Goal: Task Accomplishment & Management: Manage account settings

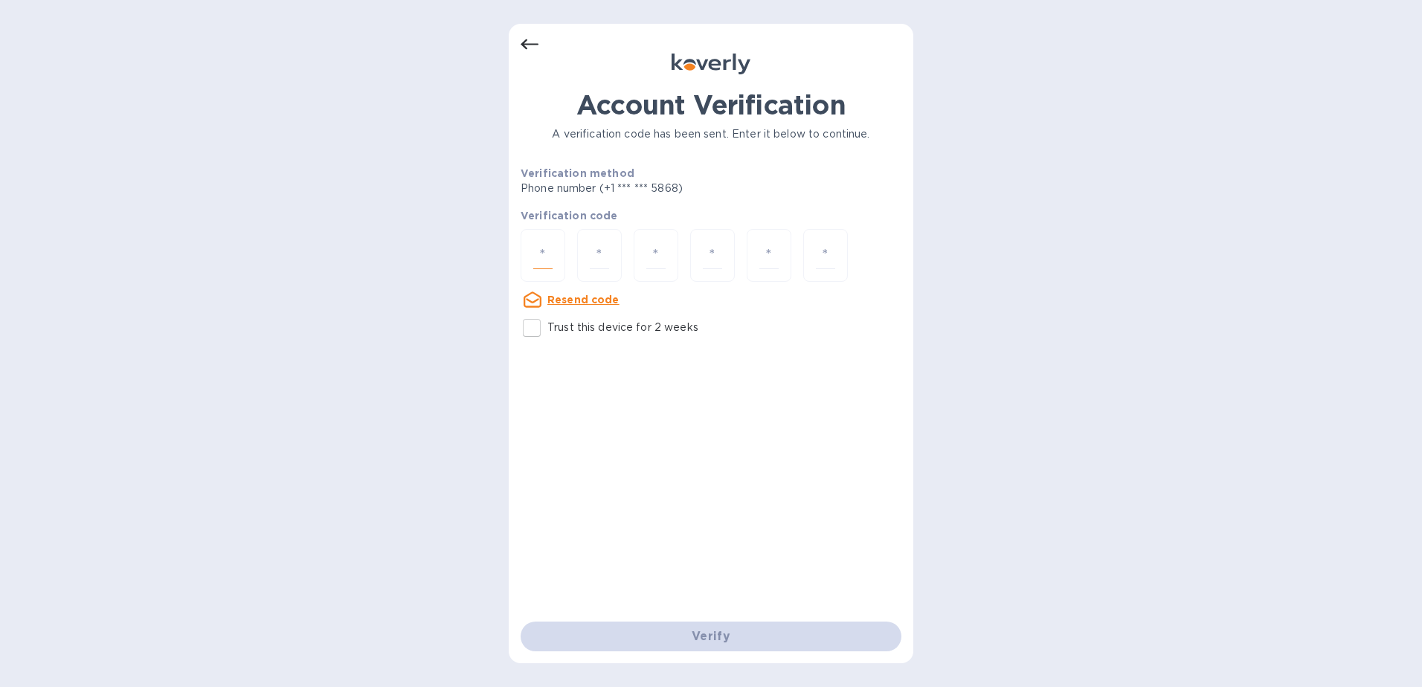
click at [546, 251] on input "number" at bounding box center [542, 256] width 19 height 28
type input "3"
type input "8"
type input "4"
type input "9"
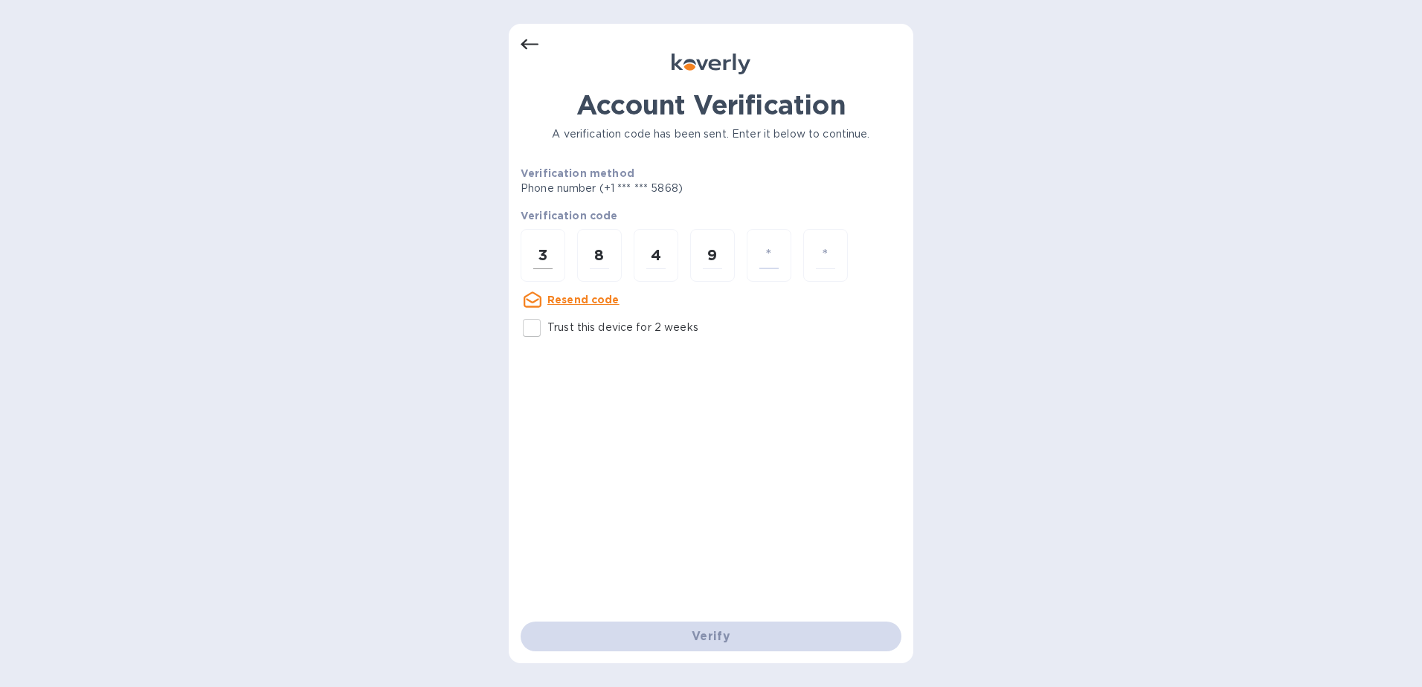
type input "3"
type input "6"
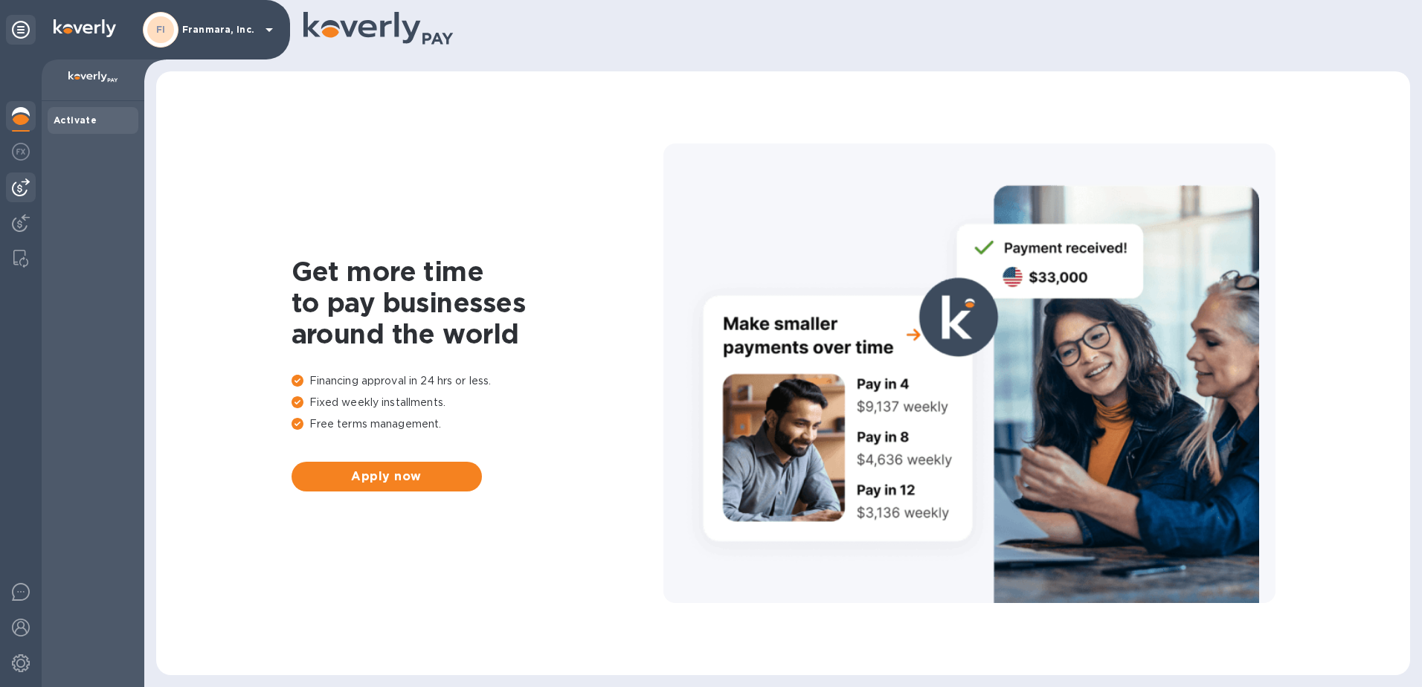
click at [16, 191] on img at bounding box center [21, 187] width 18 height 18
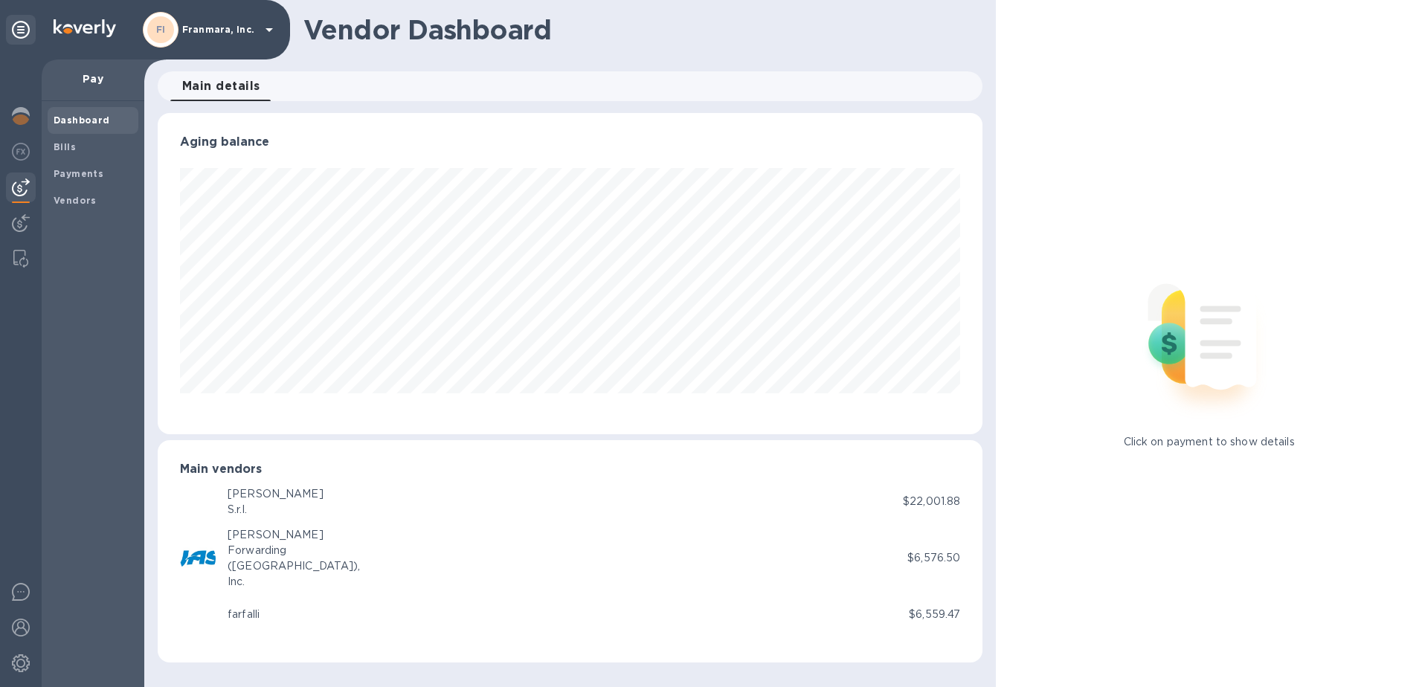
scroll to position [321, 825]
click at [73, 202] on b "Vendors" at bounding box center [75, 200] width 43 height 11
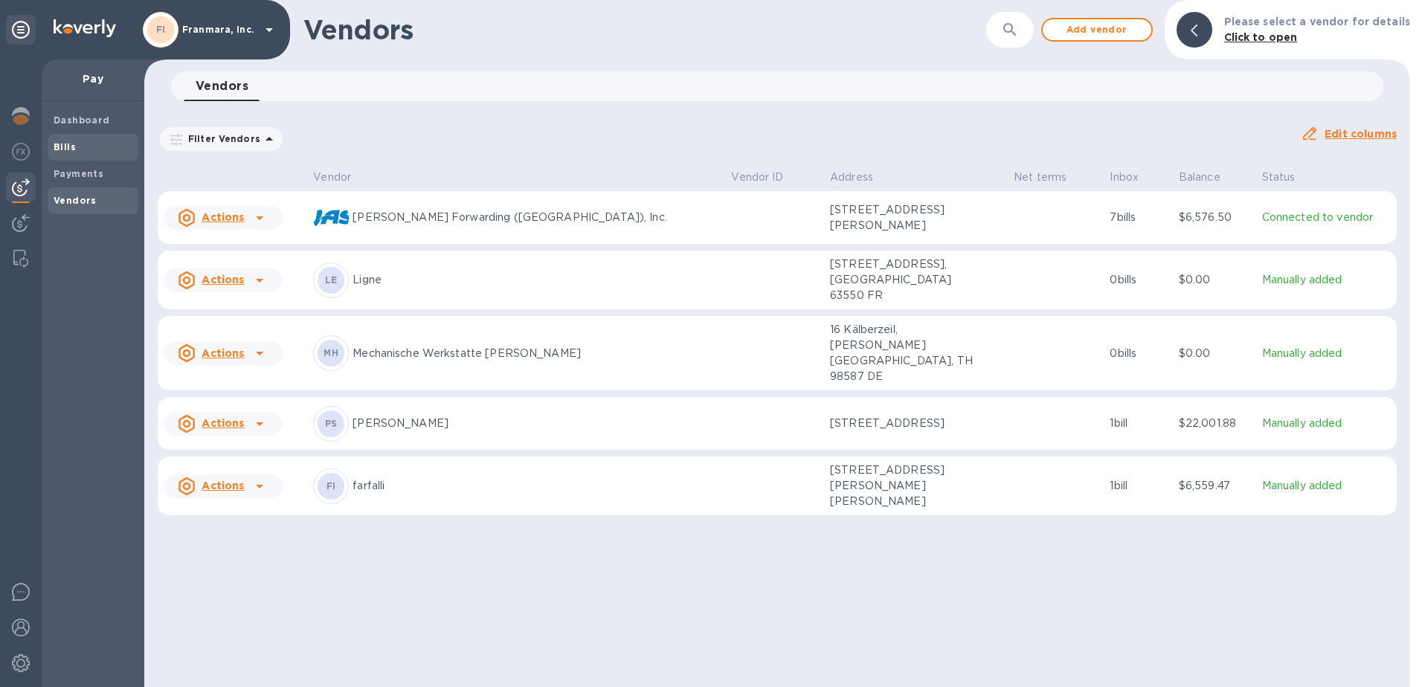
click at [69, 149] on b "Bills" at bounding box center [65, 146] width 22 height 11
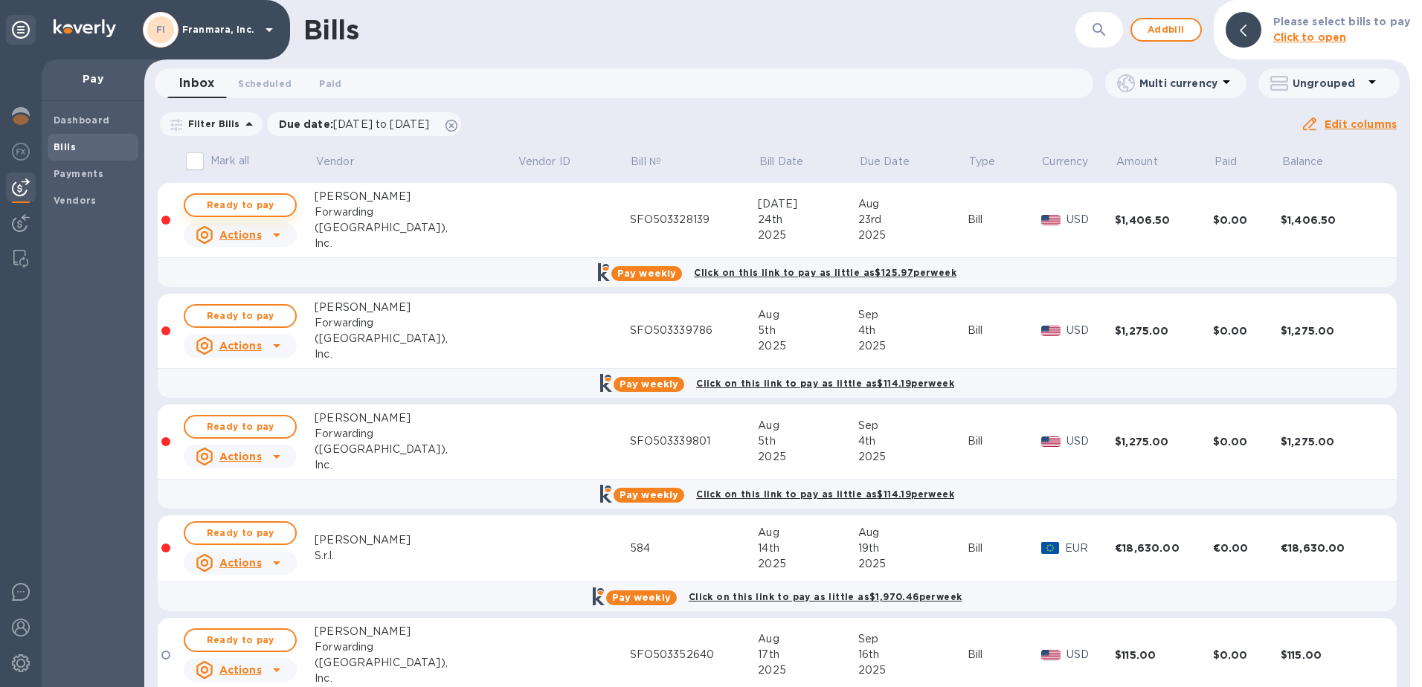
click at [246, 210] on span "Ready to pay" at bounding box center [240, 205] width 86 height 18
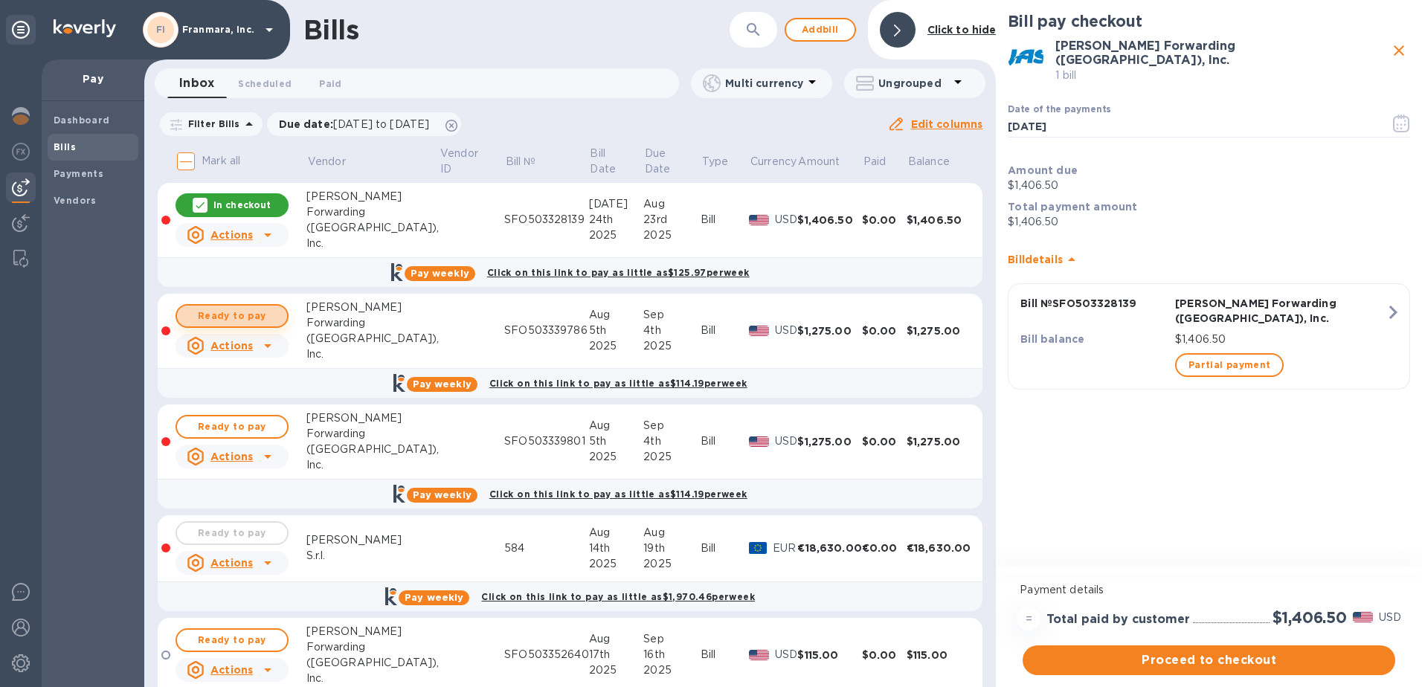
click at [247, 324] on span "Ready to pay" at bounding box center [232, 316] width 86 height 18
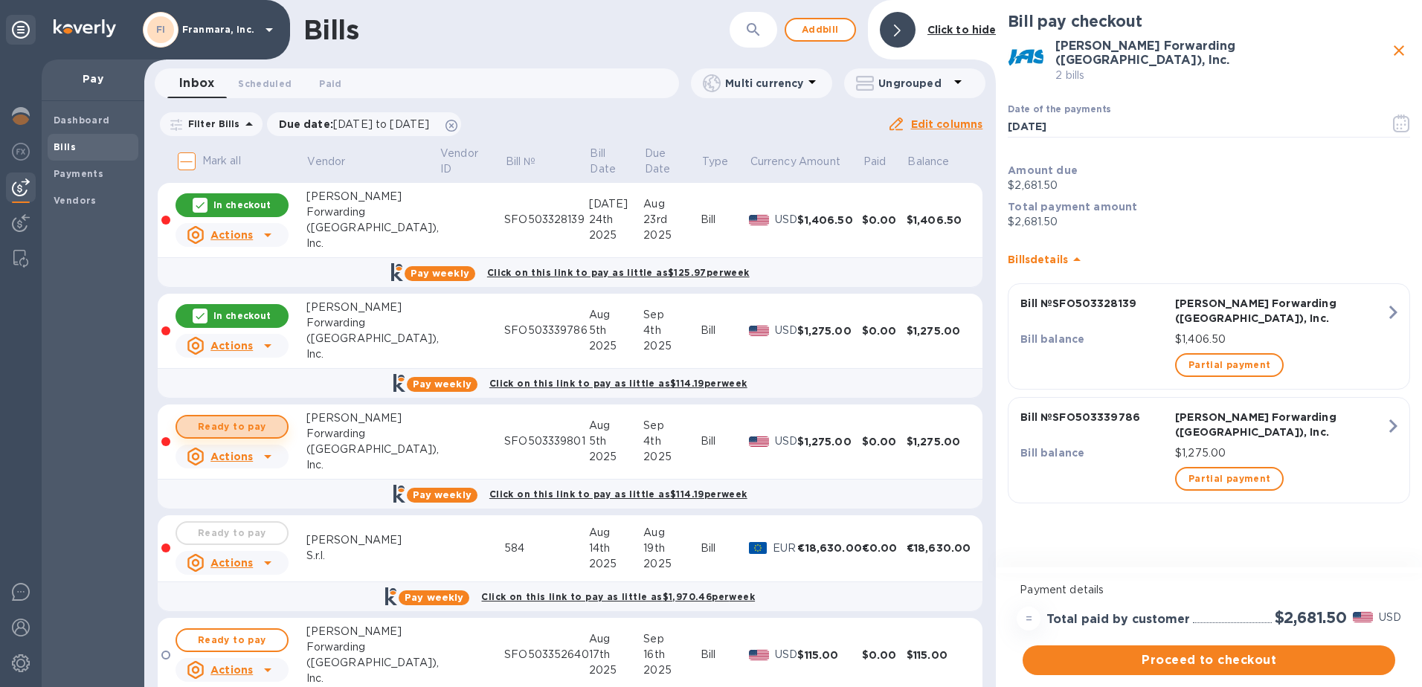
click at [232, 429] on span "Ready to pay" at bounding box center [232, 427] width 86 height 18
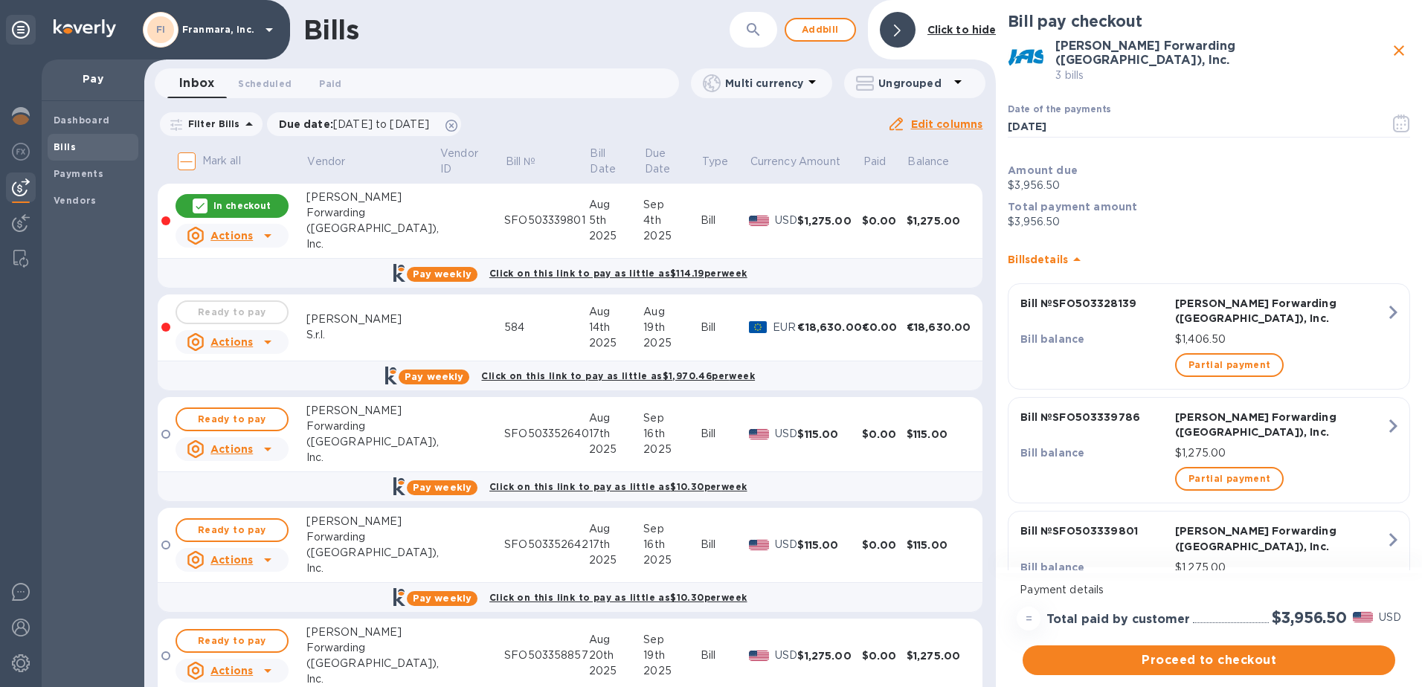
scroll to position [222, 0]
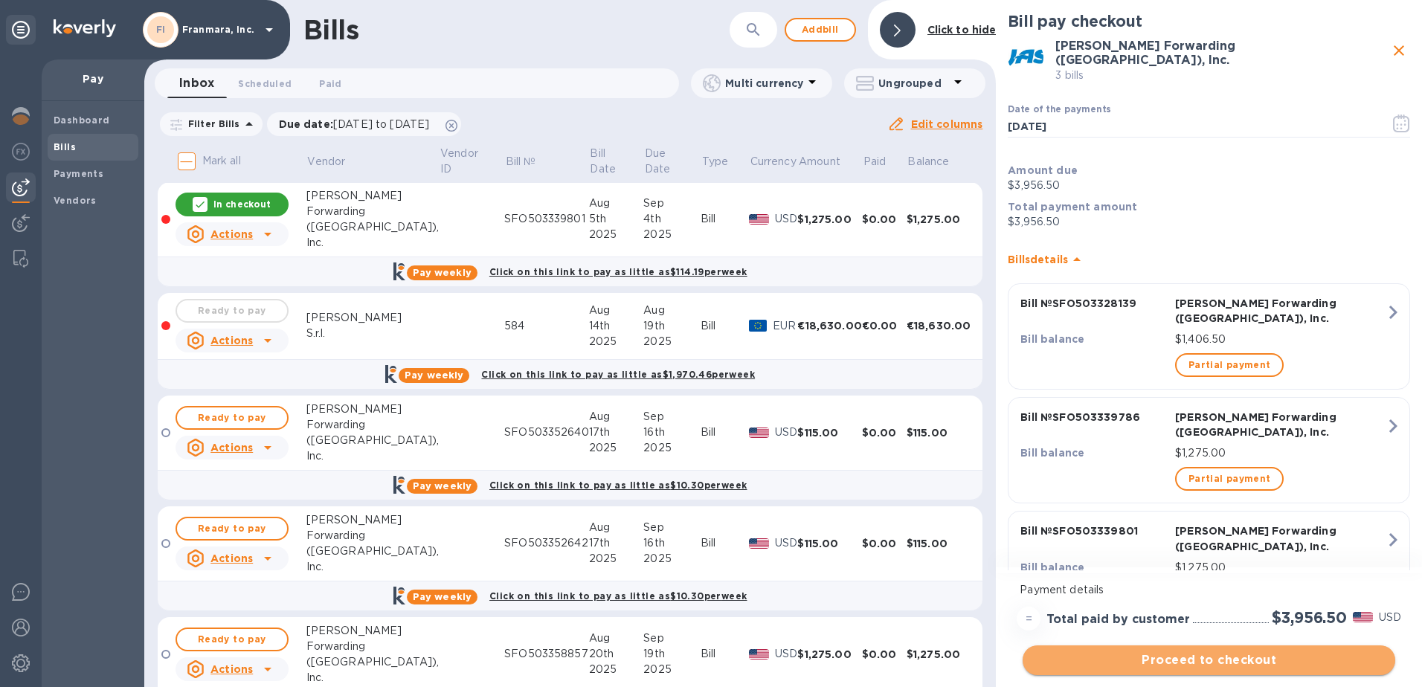
click at [1138, 657] on span "Proceed to checkout" at bounding box center [1208, 660] width 349 height 18
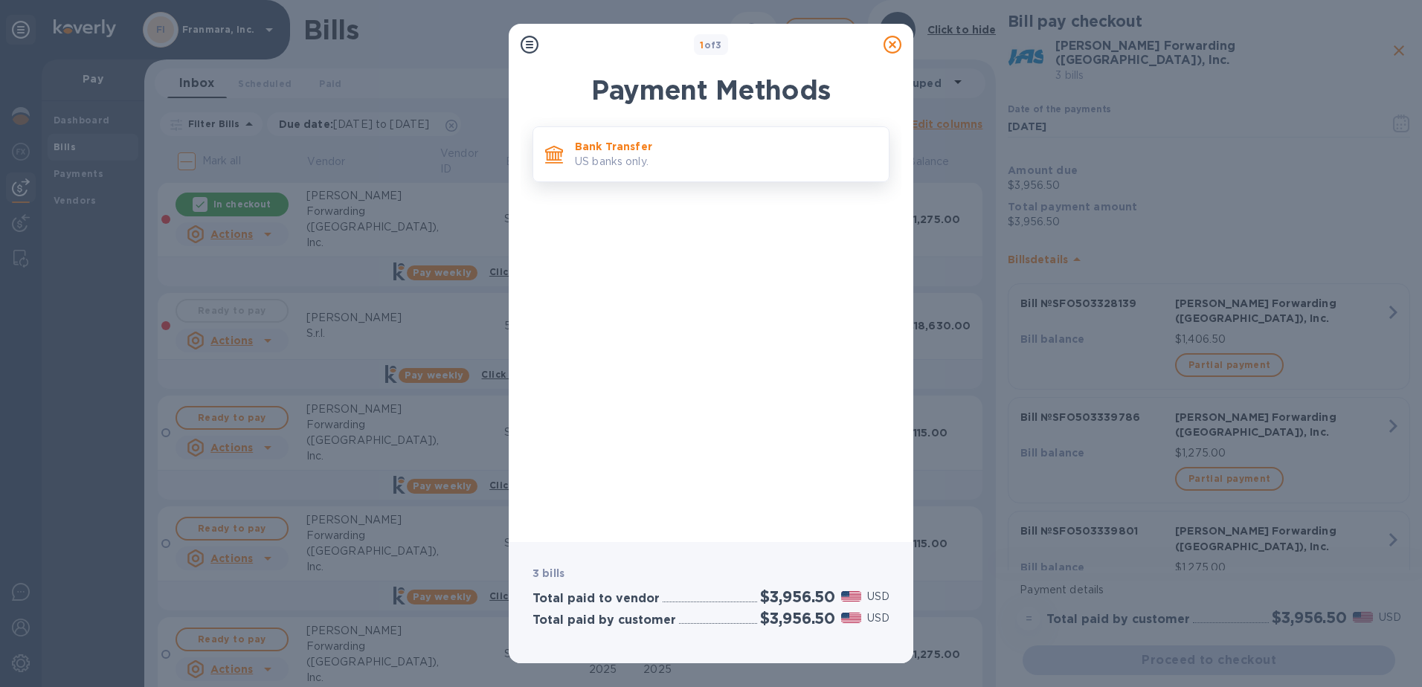
click at [591, 156] on p "US banks only." at bounding box center [726, 162] width 302 height 16
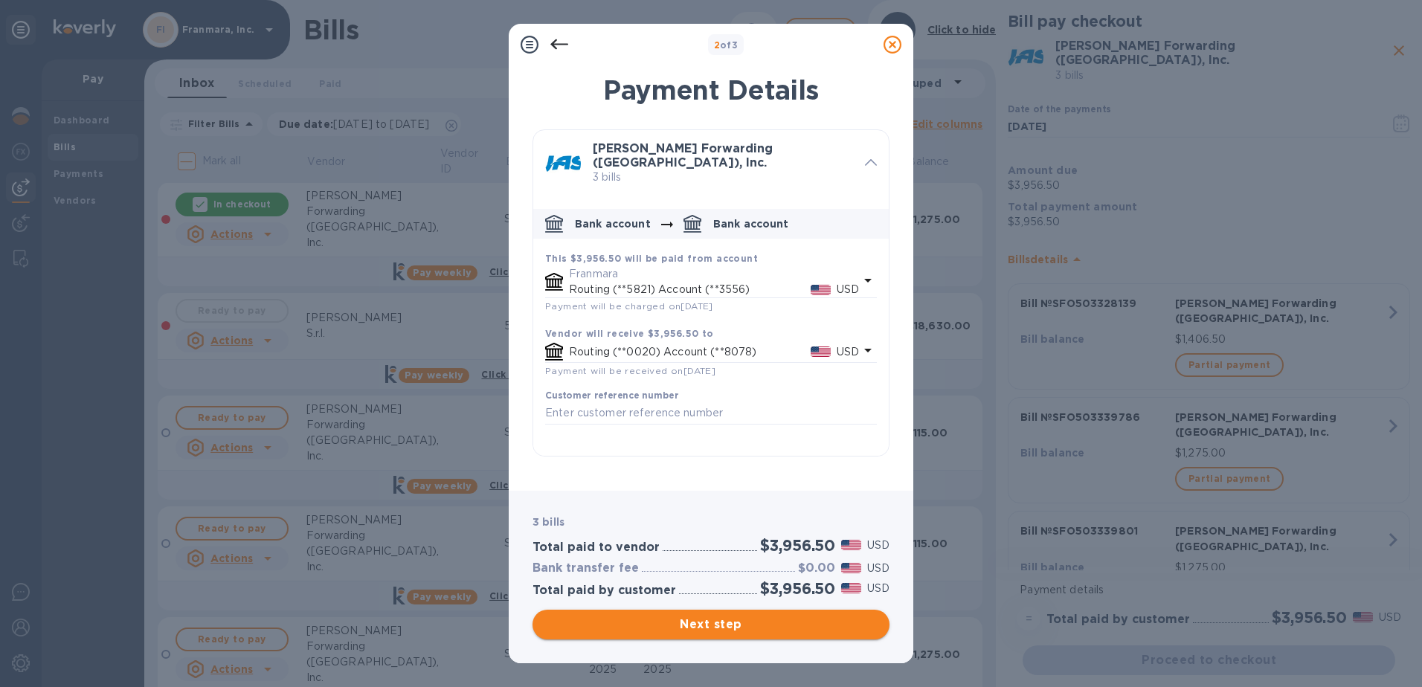
click at [683, 621] on span "Next step" at bounding box center [710, 625] width 333 height 18
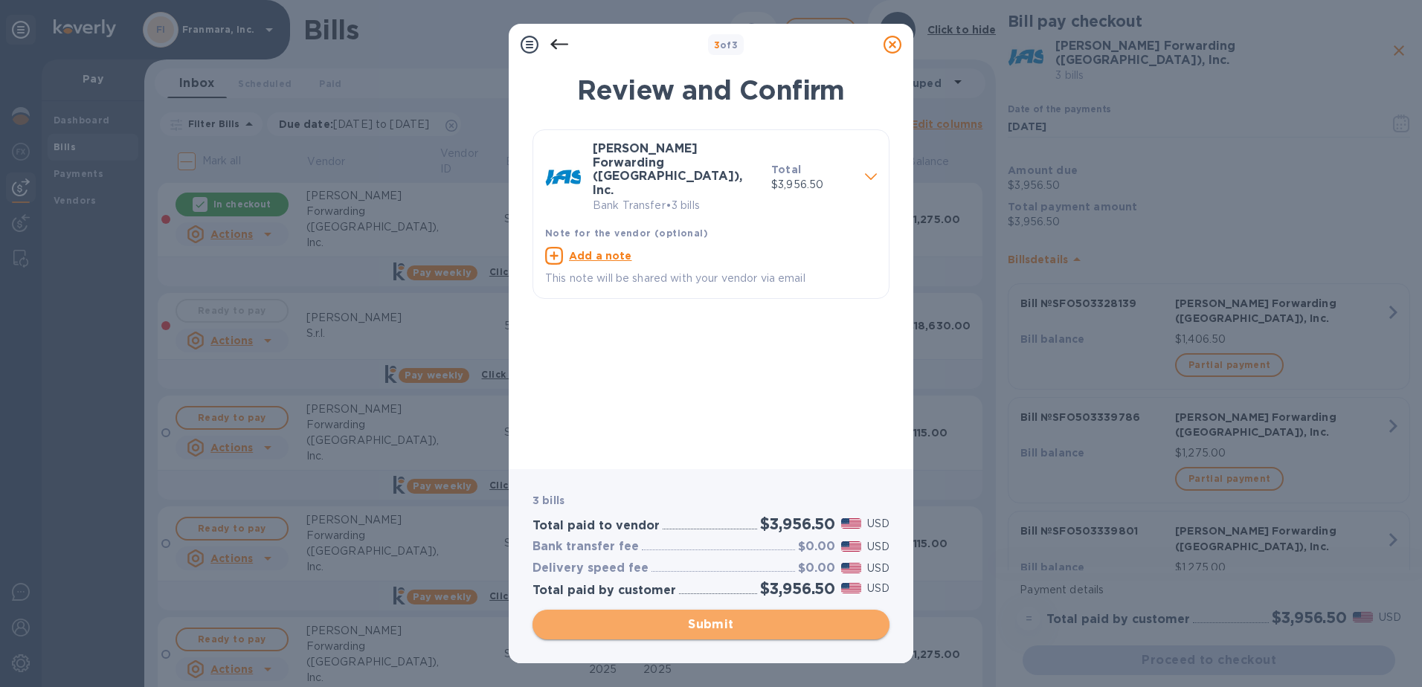
click at [683, 621] on span "Submit" at bounding box center [710, 625] width 333 height 18
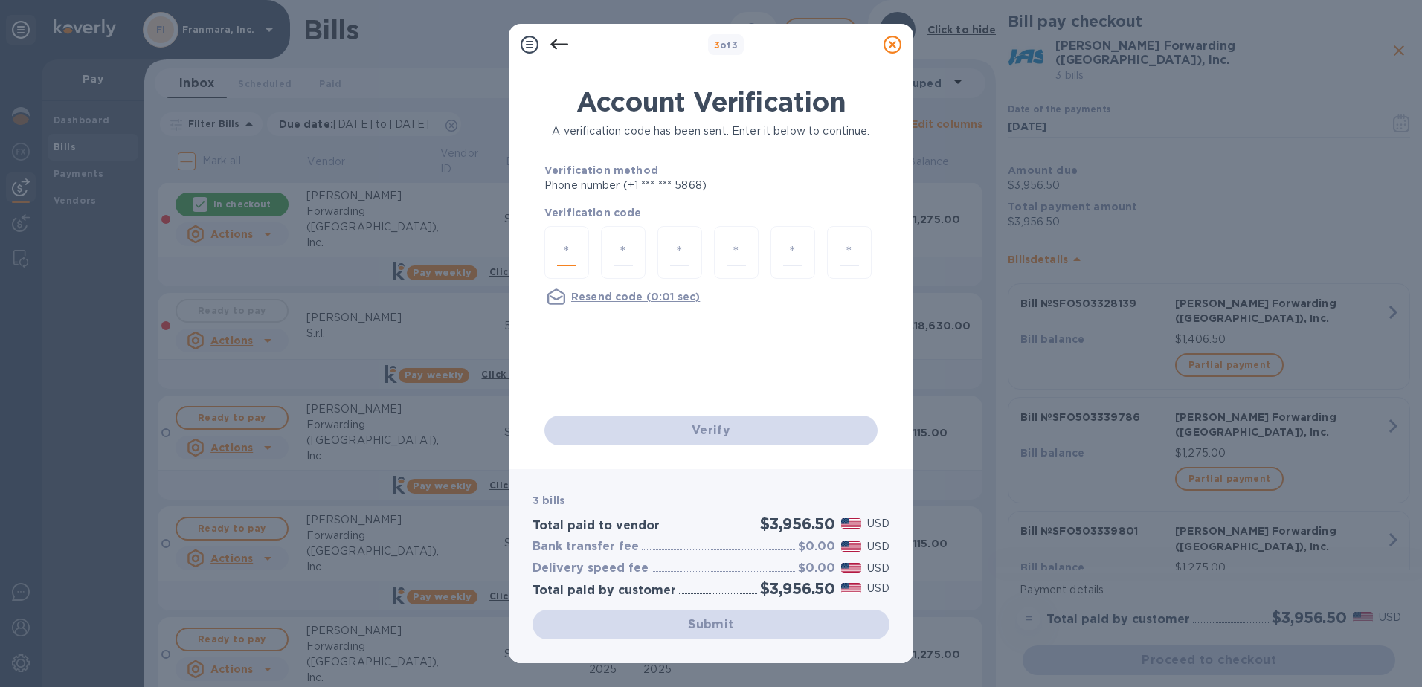
click at [566, 255] on input "number" at bounding box center [566, 253] width 19 height 28
type input "3"
type input "7"
type input "0"
type input "9"
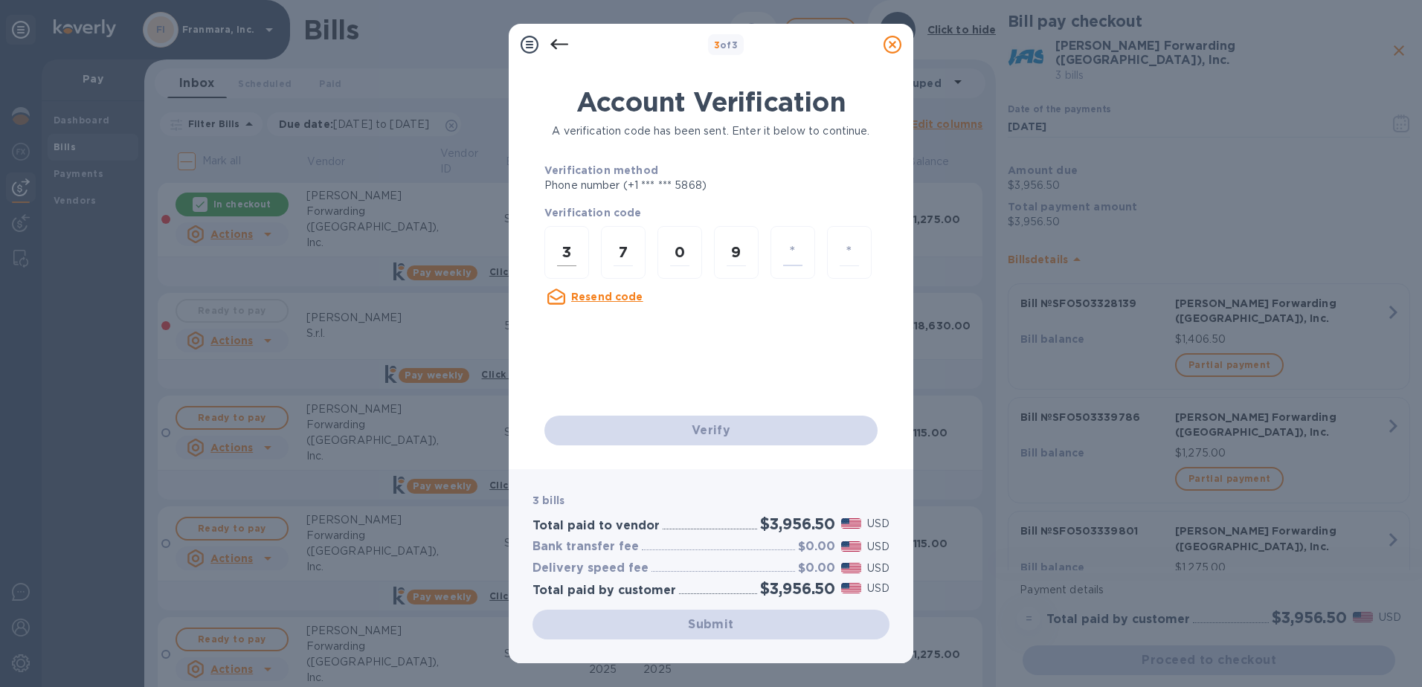
type input "3"
type input "1"
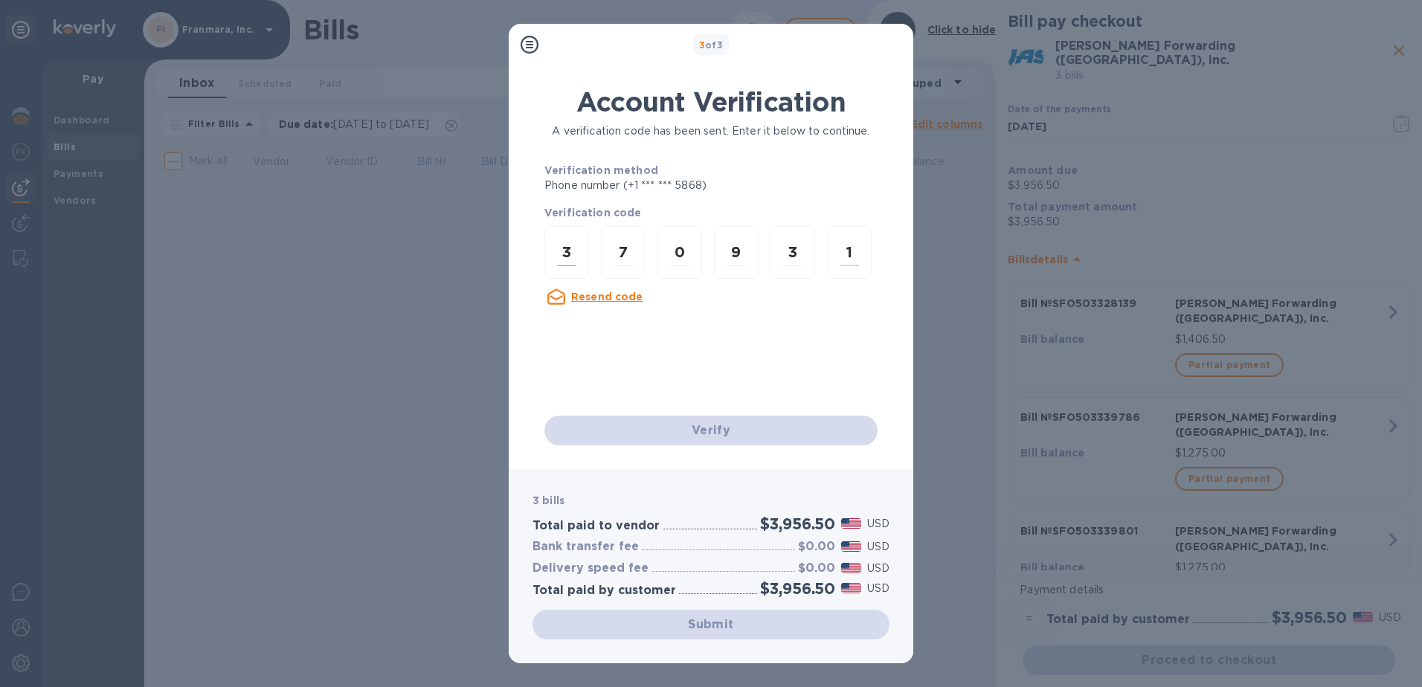
scroll to position [0, 0]
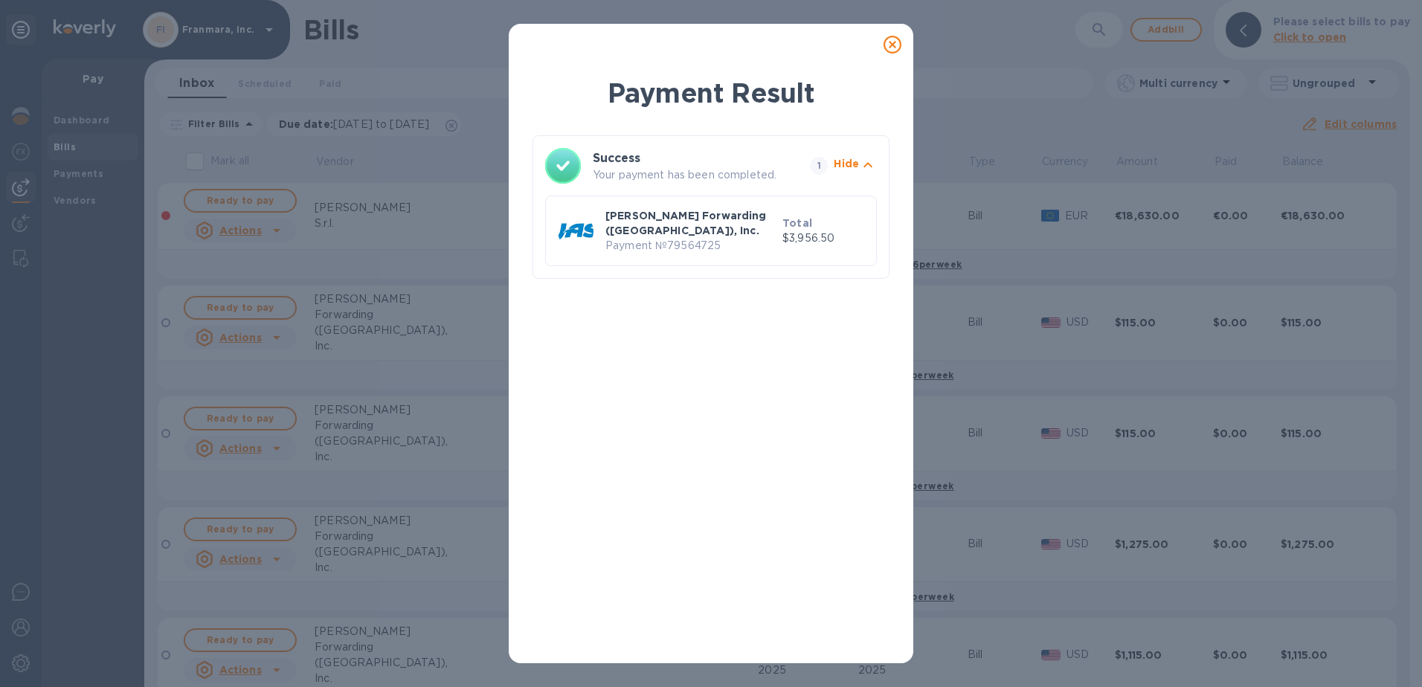
click at [713, 221] on p "[PERSON_NAME] Forwarding ([GEOGRAPHIC_DATA]), Inc." at bounding box center [690, 223] width 171 height 30
click at [75, 167] on div "Payment Result Success Your payment has been completed. 1 Hide [PERSON_NAME] Fo…" at bounding box center [711, 343] width 1422 height 687
click at [898, 44] on icon at bounding box center [892, 45] width 18 height 18
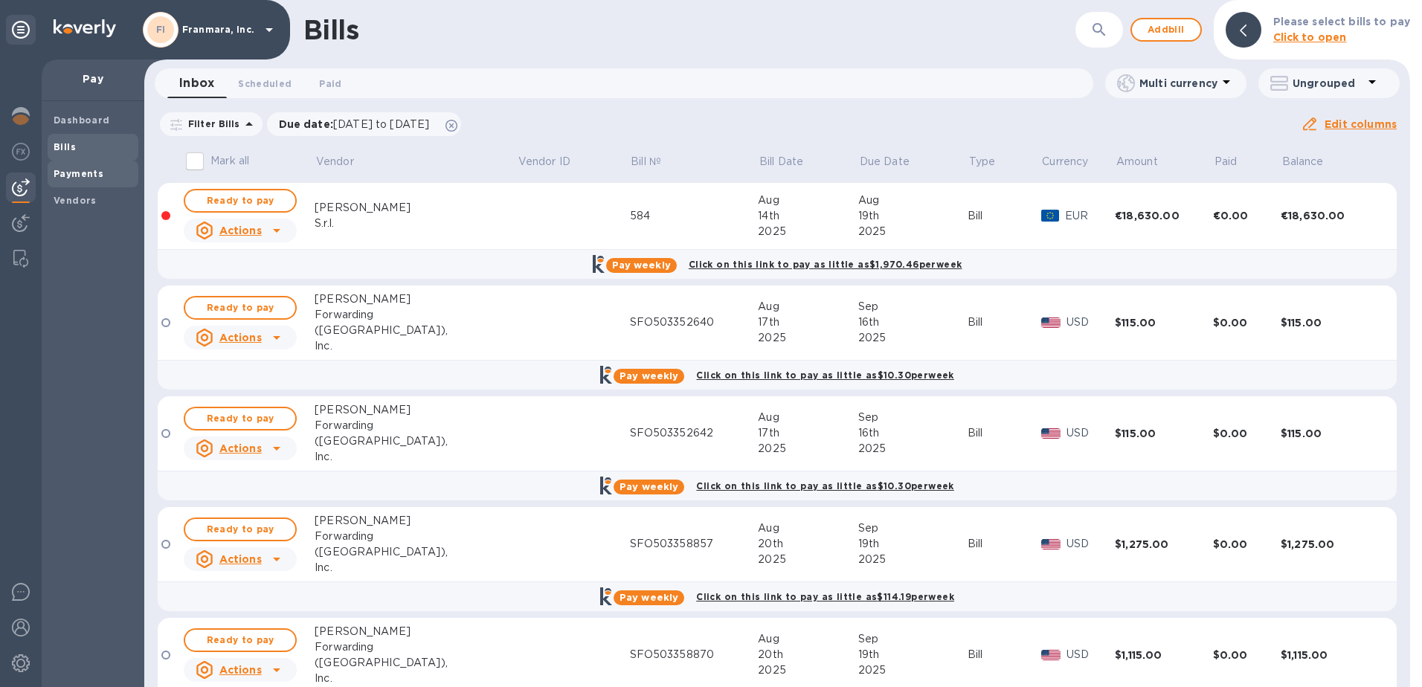
click at [82, 178] on b "Payments" at bounding box center [79, 173] width 50 height 11
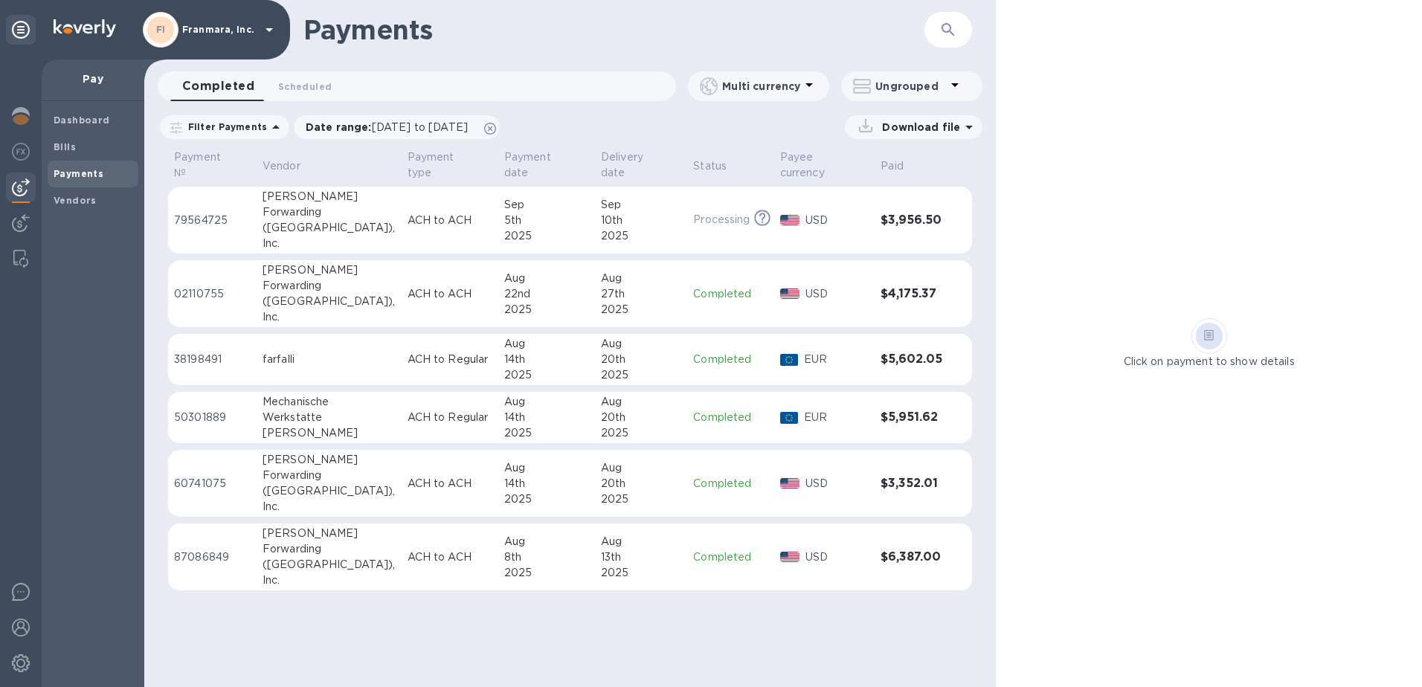
click at [213, 213] on p "79564725" at bounding box center [212, 221] width 77 height 16
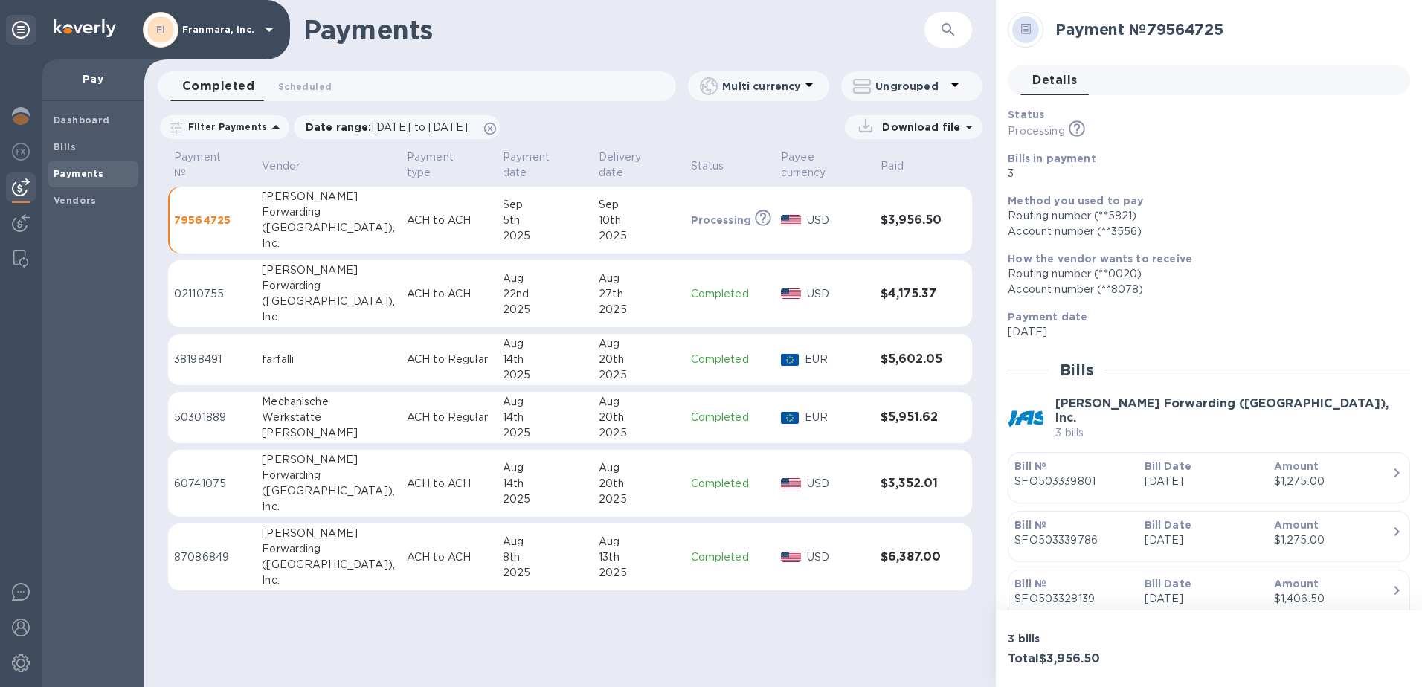
click at [1103, 624] on div "3 bills Total $3,956.50" at bounding box center [1209, 648] width 426 height 77
drag, startPoint x: 1114, startPoint y: 668, endPoint x: 1129, endPoint y: 342, distance: 326.0
click at [1129, 342] on div "Payment № 79564725 Details 0 Status Processing This payment is under compliance…" at bounding box center [1209, 343] width 426 height 687
click at [1115, 666] on div "Total $3,956.50" at bounding box center [1104, 659] width 201 height 20
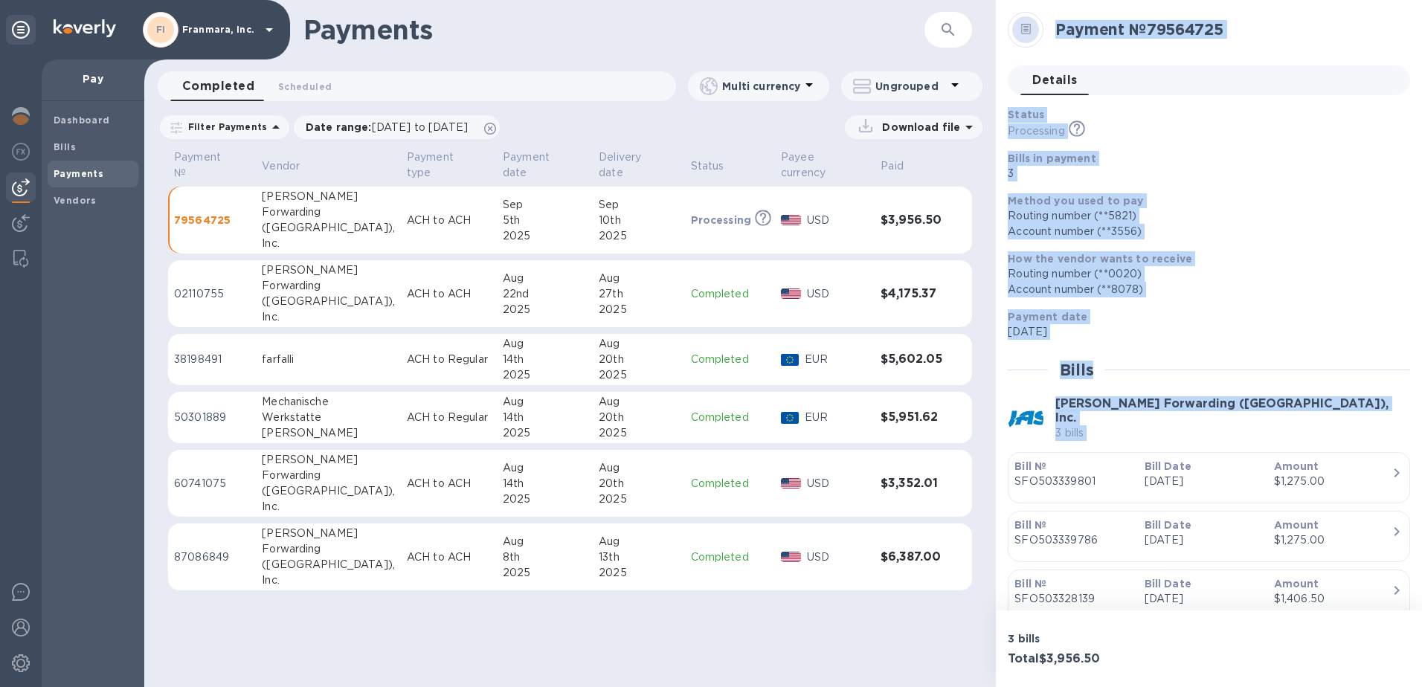
scroll to position [52, 0]
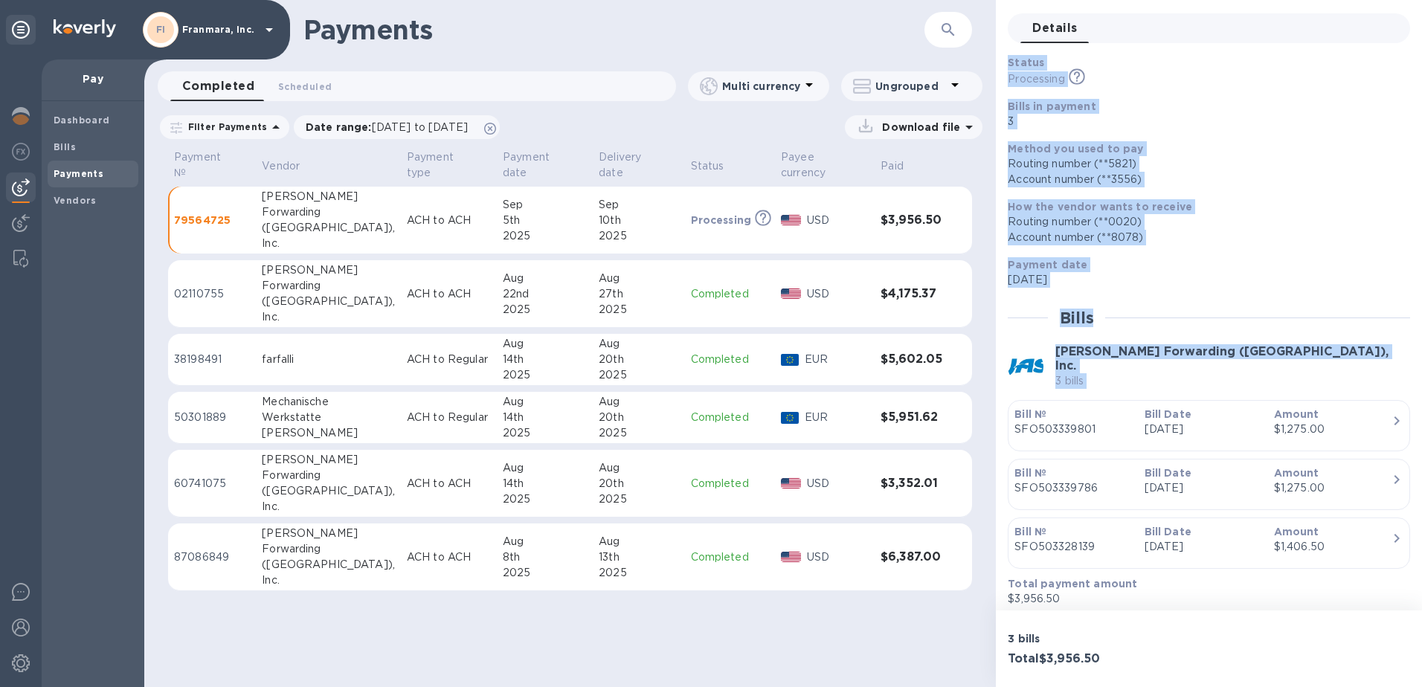
drag, startPoint x: 1008, startPoint y: 31, endPoint x: 1393, endPoint y: 556, distance: 651.0
click at [1393, 556] on div "Payment № 79564725 Details 0 Status Processing This payment is under compliance…" at bounding box center [1208, 283] width 402 height 647
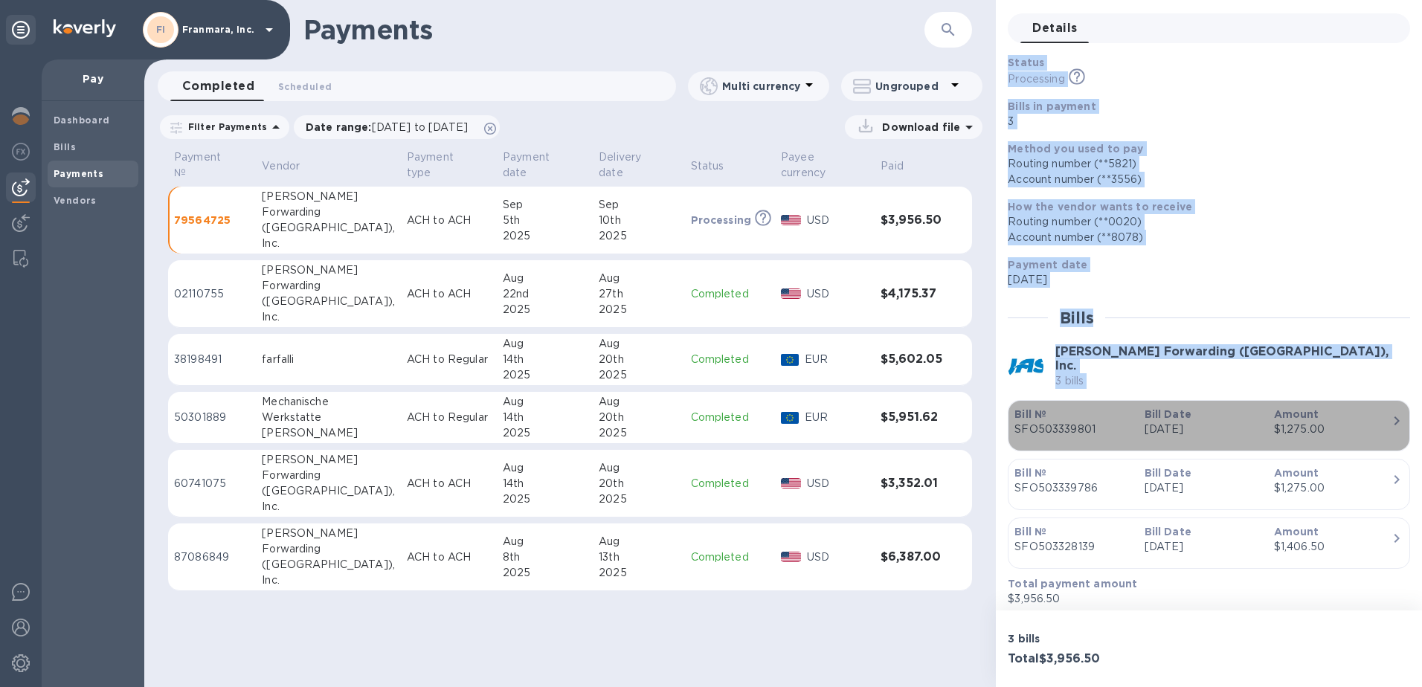
drag, startPoint x: 1393, startPoint y: 556, endPoint x: 1388, endPoint y: 412, distance: 144.3
click at [1388, 412] on icon "button" at bounding box center [1396, 421] width 18 height 18
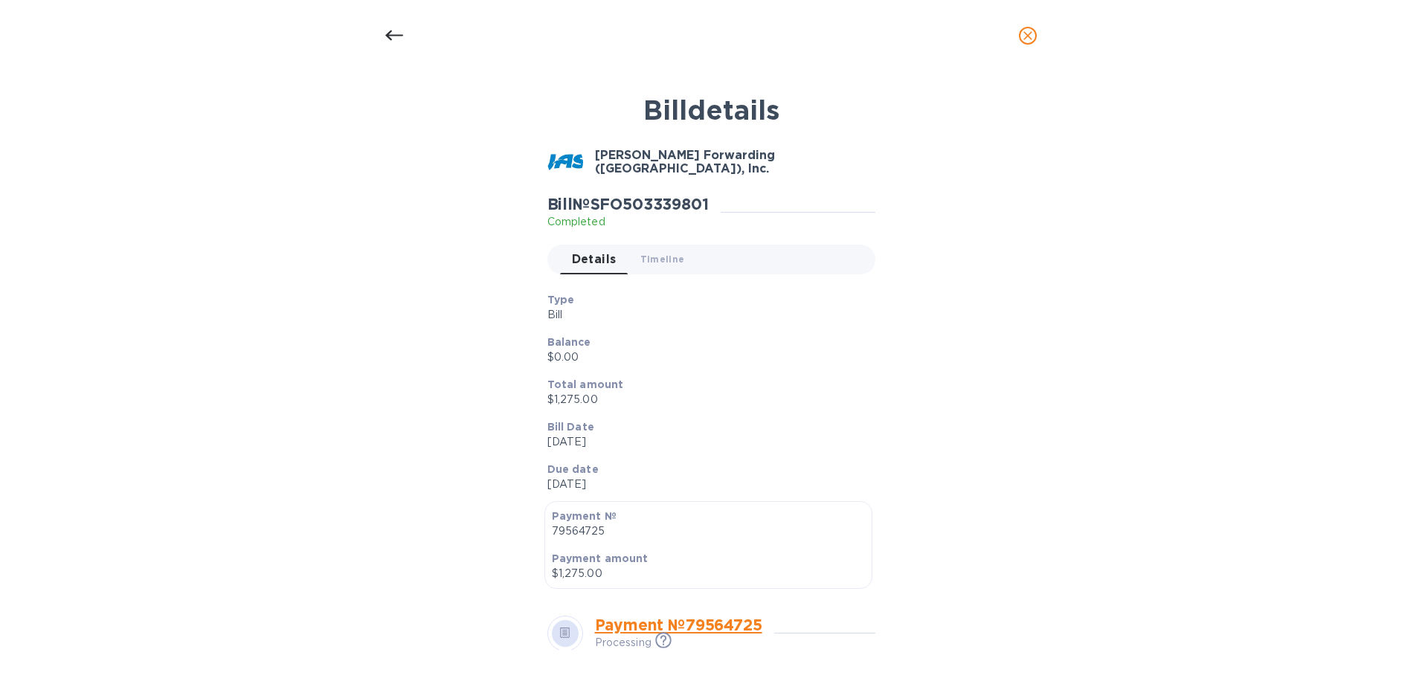
drag, startPoint x: 59, startPoint y: 2, endPoint x: 613, endPoint y: 629, distance: 836.5
click at [613, 629] on link "Payment № 79564725" at bounding box center [678, 625] width 167 height 19
